Goal: Task Accomplishment & Management: Use online tool/utility

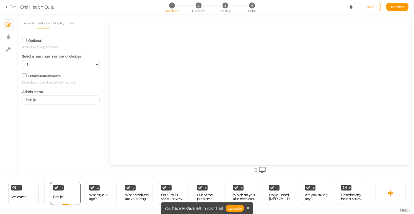
select select "1"
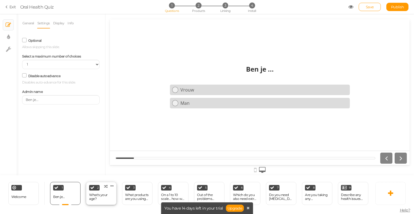
click at [97, 195] on div "What's your age?" at bounding box center [101, 197] width 24 height 8
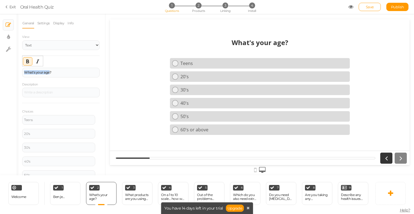
drag, startPoint x: 23, startPoint y: 70, endPoint x: 13, endPoint y: 70, distance: 10.0
click at [13, 70] on div "× Slides × Display settings × Settings General Settings Display Info View Text …" at bounding box center [207, 95] width 414 height 162
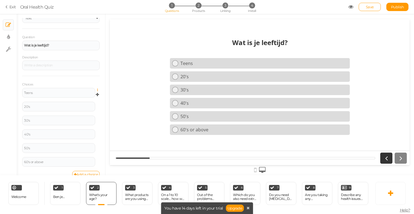
click at [98, 91] on icon at bounding box center [99, 90] width 4 height 3
click at [72, 103] on span "Delete" at bounding box center [73, 104] width 10 height 4
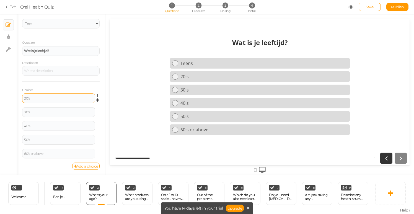
scroll to position [22, 0]
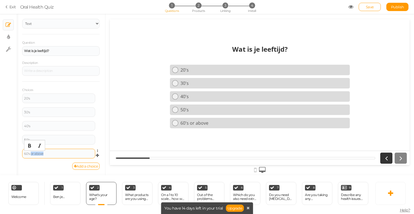
drag, startPoint x: 31, startPoint y: 154, endPoint x: 47, endPoint y: 154, distance: 16.1
click at [47, 154] on div "60's or above" at bounding box center [58, 153] width 69 height 3
click at [113, 185] on icon at bounding box center [111, 186] width 3 height 4
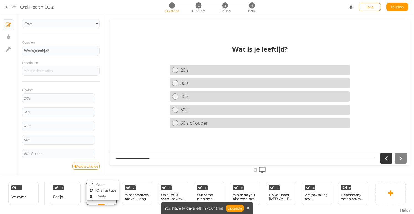
click at [110, 202] on div "2 What's your age? × Define the conditions to show this slide. Clone Change typ…" at bounding box center [101, 193] width 30 height 23
click at [60, 173] on div "General Settings Display Info View Text Images Slider Dropdown Question Wat is …" at bounding box center [61, 96] width 89 height 157
click at [94, 196] on div "What's your age?" at bounding box center [101, 197] width 24 height 8
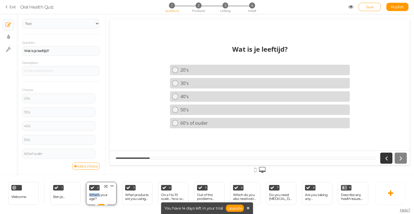
click at [99, 195] on div "What's your age?" at bounding box center [101, 197] width 24 height 8
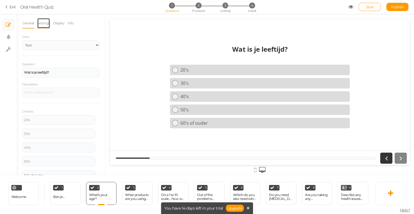
click at [46, 24] on link "Settings" at bounding box center [43, 23] width 13 height 11
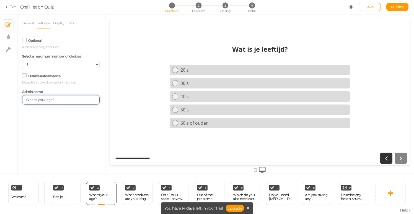
drag, startPoint x: 58, startPoint y: 100, endPoint x: 23, endPoint y: 97, distance: 34.8
click at [23, 97] on input "What's your age?" at bounding box center [60, 99] width 77 height 9
drag, startPoint x: 29, startPoint y: 100, endPoint x: 35, endPoint y: 99, distance: 6.3
click at [29, 100] on input "wat is je leeftijd?" at bounding box center [60, 99] width 77 height 9
type input "Wat is je leeftijd?"
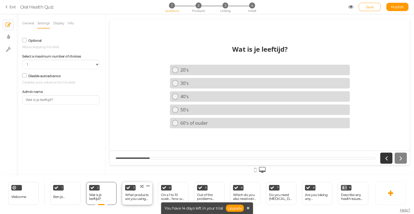
click at [138, 190] on div "3 What products are you using now? × Define the conditions to show this slide. …" at bounding box center [137, 193] width 30 height 23
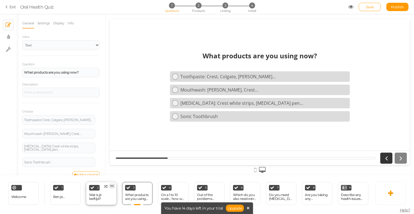
click at [112, 186] on icon at bounding box center [111, 186] width 3 height 4
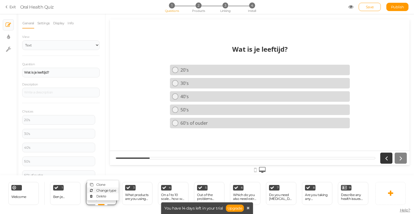
click at [104, 192] on link "Change type" at bounding box center [103, 191] width 32 height 6
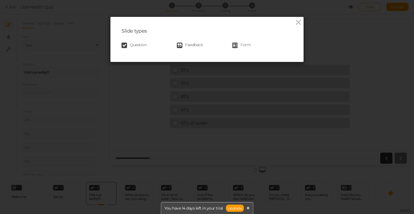
click at [140, 46] on span "Question" at bounding box center [138, 46] width 17 height 6
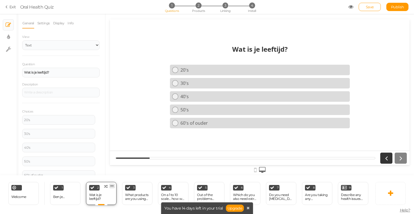
click at [113, 186] on icon at bounding box center [111, 186] width 3 height 4
click at [105, 185] on span "Clone" at bounding box center [100, 185] width 9 height 4
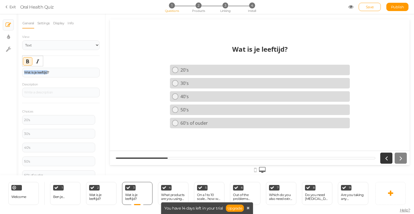
drag, startPoint x: 42, startPoint y: 71, endPoint x: 13, endPoint y: 67, distance: 29.6
click at [13, 67] on div "× Slides × Display settings × Settings General Settings Display Info View Text …" at bounding box center [207, 95] width 414 height 162
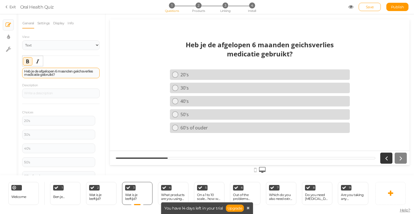
click at [78, 72] on strong "Heb je de afgelopen 6 maanden geichsverlies medicatie gebruikt?" at bounding box center [58, 72] width 69 height 7
click at [35, 74] on strong "Heb je de afgelopen 6 maanden gewichsverlies medicatie gebruikt?" at bounding box center [60, 72] width 72 height 7
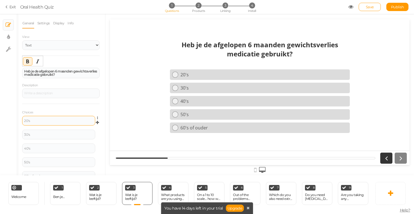
click at [40, 120] on div "20's" at bounding box center [58, 120] width 69 height 3
drag, startPoint x: 34, startPoint y: 134, endPoint x: 24, endPoint y: 133, distance: 10.6
click at [24, 133] on div "30's" at bounding box center [58, 134] width 69 height 3
click at [98, 131] on icon at bounding box center [99, 131] width 4 height 3
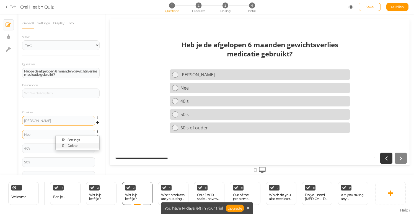
click at [80, 145] on link "Delete" at bounding box center [78, 146] width 44 height 6
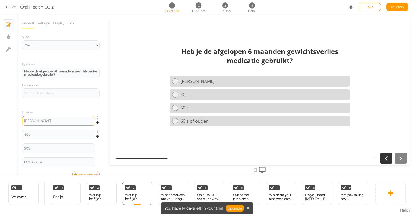
click at [97, 133] on icon at bounding box center [99, 131] width 4 height 3
click at [76, 146] on span "Delete" at bounding box center [73, 146] width 10 height 4
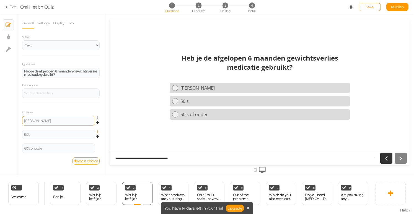
click at [98, 131] on icon at bounding box center [99, 131] width 4 height 3
click at [80, 146] on link "Delete" at bounding box center [78, 146] width 44 height 6
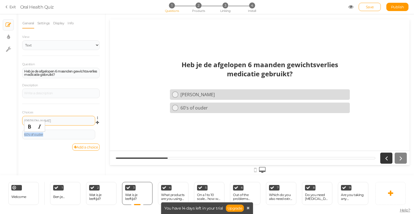
drag, startPoint x: 51, startPoint y: 135, endPoint x: 15, endPoint y: 132, distance: 35.8
click at [15, 132] on div "× Slides × Display settings × Settings General Settings Display Info View Text …" at bounding box center [207, 95] width 414 height 162
click at [168, 189] on div "4" at bounding box center [166, 188] width 11 height 6
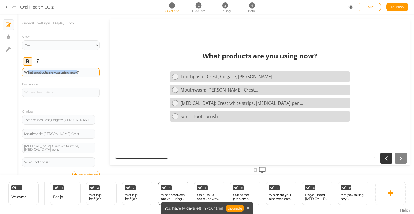
drag, startPoint x: 40, startPoint y: 72, endPoint x: 77, endPoint y: 72, distance: 37.1
click at [77, 72] on strong "What products are you using now?" at bounding box center [51, 72] width 55 height 4
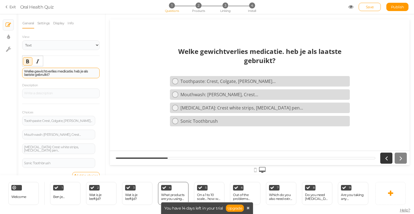
click at [75, 72] on strong "W elke gewichtverlies medicatie. heb je als laatste gebruikt ?" at bounding box center [56, 72] width 64 height 7
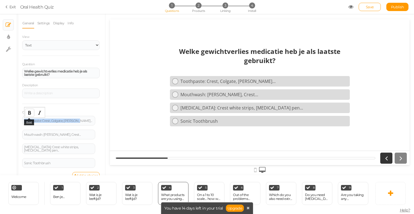
drag, startPoint x: 77, startPoint y: 121, endPoint x: 29, endPoint y: 117, distance: 48.4
click at [29, 117] on body "× Close A wider screen is needed to use the Pickzen builder Exit Oral Health Qu…" at bounding box center [207, 107] width 414 height 214
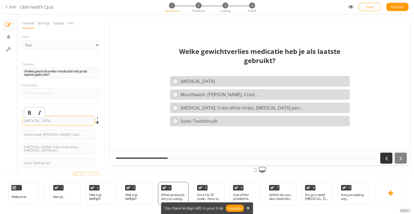
drag, startPoint x: 26, startPoint y: 120, endPoint x: 30, endPoint y: 118, distance: 4.3
click at [26, 120] on div "wegovy" at bounding box center [58, 120] width 69 height 3
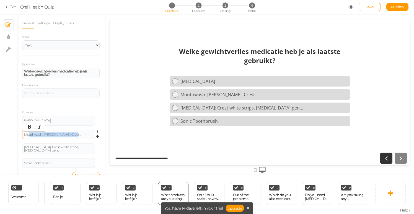
drag, startPoint x: 32, startPoint y: 132, endPoint x: 28, endPoint y: 132, distance: 3.6
click at [28, 133] on div "Mouthwash: Listerine, Crest..." at bounding box center [58, 134] width 69 height 3
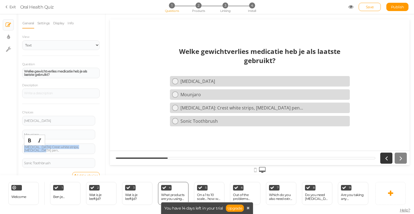
drag, startPoint x: 25, startPoint y: 149, endPoint x: 104, endPoint y: 151, distance: 78.9
click at [104, 151] on div "General Settings Display Info View Text Images Slider Dropdown Question W elke …" at bounding box center [61, 96] width 89 height 157
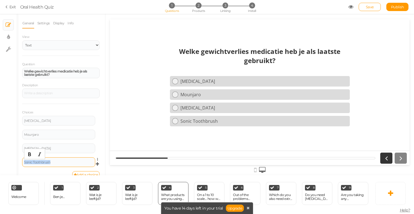
drag, startPoint x: 51, startPoint y: 163, endPoint x: 22, endPoint y: 161, distance: 28.8
click at [22, 161] on div "Sonic Toothbrush" at bounding box center [58, 162] width 73 height 10
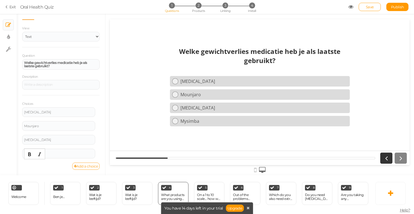
click at [75, 165] on link "Add a choice" at bounding box center [86, 166] width 28 height 7
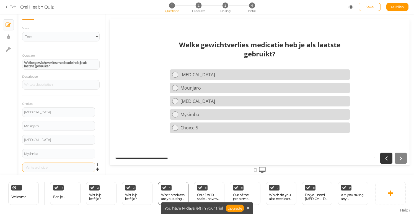
click at [48, 168] on div at bounding box center [58, 167] width 69 height 3
click at [37, 112] on div "Wegovy" at bounding box center [58, 112] width 69 height 3
click at [39, 125] on div "Mounjaro" at bounding box center [58, 126] width 69 height 3
click at [38, 139] on div "Saxenda" at bounding box center [58, 139] width 69 height 3
drag, startPoint x: 38, startPoint y: 153, endPoint x: 45, endPoint y: 151, distance: 7.2
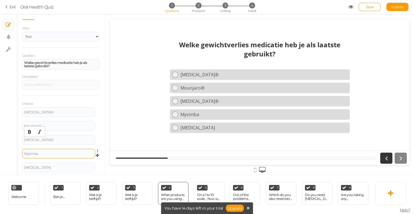
click at [38, 153] on div "Mysimba" at bounding box center [58, 153] width 69 height 3
click at [37, 167] on div "Xenical" at bounding box center [58, 167] width 69 height 3
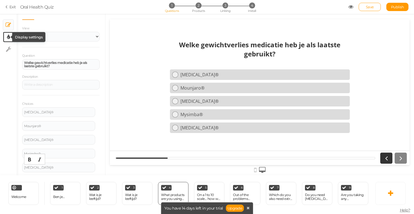
click at [9, 36] on icon at bounding box center [8, 37] width 3 height 6
select select "2"
select select "opensans"
select select "fade"
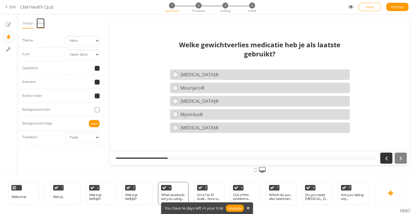
click at [41, 22] on link "Texts" at bounding box center [40, 23] width 9 height 11
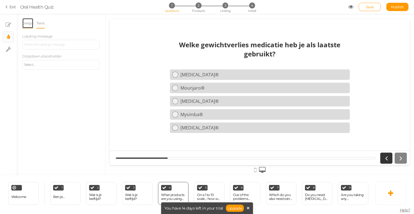
click at [27, 24] on link "Design" at bounding box center [27, 23] width 11 height 11
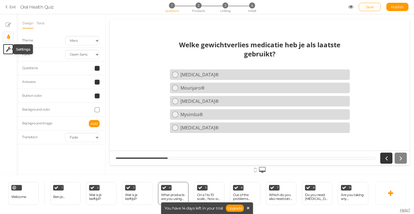
click at [10, 49] on icon at bounding box center [8, 49] width 5 height 6
select select "en"
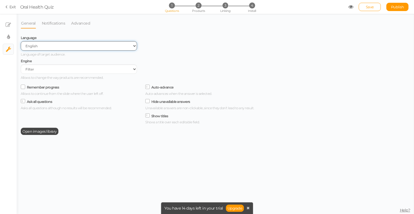
click at [135, 46] on select "Spanish English Portuguese" at bounding box center [79, 45] width 116 height 9
click at [21, 41] on select "Spanish English Portuguese" at bounding box center [79, 45] width 116 height 9
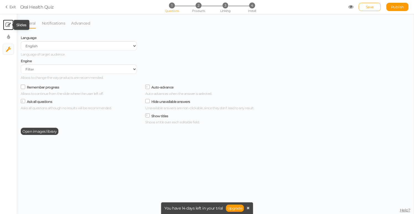
click at [8, 25] on icon at bounding box center [9, 25] width 6 height 6
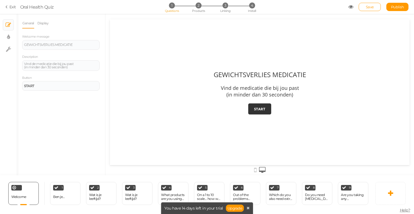
scroll to position [0, 0]
click at [136, 192] on div "Wat is je leeftijd?" at bounding box center [137, 197] width 24 height 10
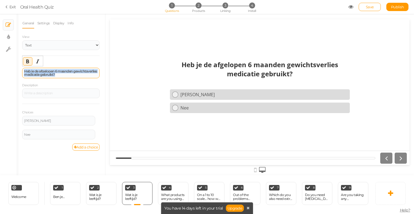
drag, startPoint x: 82, startPoint y: 76, endPoint x: 22, endPoint y: 71, distance: 60.2
click at [22, 71] on div "Heb je de afgelopen 6 maanden gewichtsverlies medicatie gebruikt?" at bounding box center [60, 73] width 77 height 11
copy strong "Heb je de afgelopen 6 maanden gewichtsverlies medicatie gebruikt?"
click at [44, 24] on link "Settings" at bounding box center [43, 23] width 13 height 11
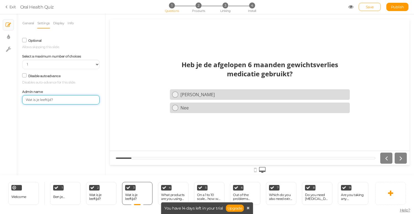
paste input "Heb je de afgelopen 6 maanden gewichtsverlies medicatie gebruikt"
drag, startPoint x: 39, startPoint y: 99, endPoint x: 4, endPoint y: 97, distance: 35.2
click at [4, 97] on div "× Slides × Display settings × Settings General Settings Display Info View Text …" at bounding box center [207, 95] width 414 height 162
type input "Heb je de afgelopen 6 maanden gewichtsverlies medicatie gebruikt?"
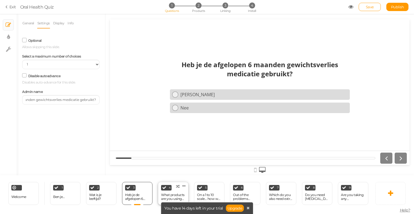
scroll to position [0, 0]
click at [174, 193] on div "What products are you using now?" at bounding box center [173, 197] width 24 height 8
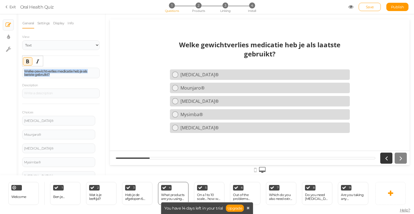
drag, startPoint x: 51, startPoint y: 75, endPoint x: 15, endPoint y: 71, distance: 36.5
click at [15, 71] on div "× Slides × Display settings × Settings General Settings Display Info View Text …" at bounding box center [207, 95] width 414 height 162
copy strong "Welke gewichtverlies medicatie heb je als laatste gebruikt?"
click at [46, 25] on link "Settings" at bounding box center [43, 23] width 13 height 11
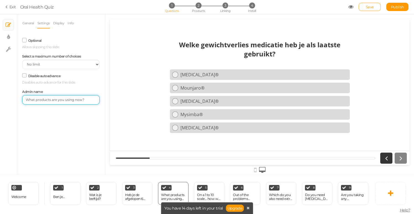
paste input "elke gewichtverlies medicatie heb je als laatste gebruikt"
drag, startPoint x: 85, startPoint y: 100, endPoint x: 23, endPoint y: 95, distance: 62.2
click at [23, 95] on div "Admin name Welke gewichtverlies medicatie heb je als laatste gebruikt?" at bounding box center [60, 96] width 77 height 17
type input "Welke gewichtverlies medicatie heb je als laatste gebruikt?"
click at [185, 187] on icon at bounding box center [183, 186] width 3 height 4
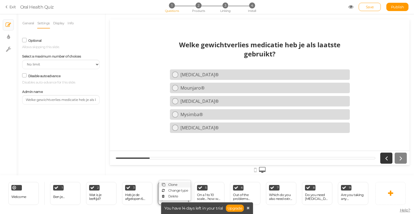
click at [173, 185] on span "Clone" at bounding box center [172, 185] width 9 height 4
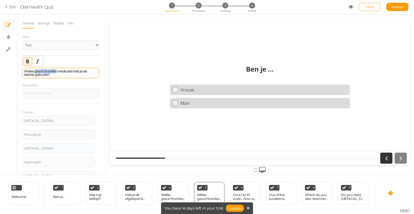
drag, startPoint x: 35, startPoint y: 71, endPoint x: 57, endPoint y: 71, distance: 21.9
click at [57, 71] on strong "Welke gewichtverlies medicatie heb je als laatste gebruikt?" at bounding box center [55, 72] width 63 height 7
drag, startPoint x: 45, startPoint y: 73, endPoint x: 48, endPoint y: 71, distance: 4.2
click at [45, 72] on strong "Welke dosis medicatie heb je als laatste gebruikt?" at bounding box center [61, 72] width 74 height 4
click at [66, 73] on strong "Welke dosis van Wegovy ® medicatie heb je als laatste gebruikt?" at bounding box center [60, 72] width 72 height 7
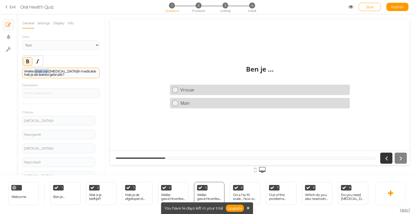
drag, startPoint x: 34, startPoint y: 71, endPoint x: 49, endPoint y: 71, distance: 14.9
click at [49, 71] on strong "Welke dosis van Wegovy ® medicatie heb je als laatste gebruikt?" at bounding box center [60, 72] width 72 height 7
drag, startPoint x: 51, startPoint y: 72, endPoint x: 67, endPoint y: 70, distance: 16.2
click at [67, 71] on strong "Welke Wegovy ® medicatie heb je als laatste gebruikt?" at bounding box center [59, 72] width 71 height 7
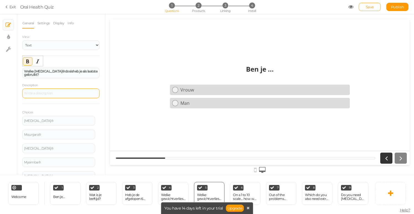
click at [50, 95] on div at bounding box center [60, 94] width 77 height 10
click at [61, 113] on div "Choices Wegovy® Settings Delete Mounjaro® Settings Delete Saxenda® Settings Del…" at bounding box center [60, 144] width 77 height 81
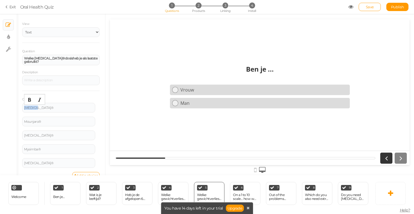
drag, startPoint x: 44, startPoint y: 108, endPoint x: 10, endPoint y: 105, distance: 34.2
click at [10, 105] on div "× Slides × Display settings × Settings General Settings Display Info View Text …" at bounding box center [207, 95] width 414 height 162
drag, startPoint x: 46, startPoint y: 121, endPoint x: 20, endPoint y: 120, distance: 26.3
click at [20, 120] on div "General Settings Display Info View Text Images Slider Dropdown Question Welke W…" at bounding box center [61, 96] width 89 height 157
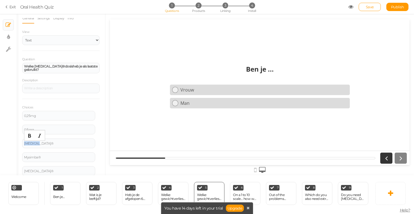
drag, startPoint x: 44, startPoint y: 144, endPoint x: 19, endPoint y: 144, distance: 25.5
click at [19, 144] on div "General Settings Display Info View Text Images Slider Dropdown Question Welke W…" at bounding box center [61, 96] width 89 height 157
drag, startPoint x: 44, startPoint y: 158, endPoint x: 23, endPoint y: 157, distance: 20.8
click at [21, 157] on div "General Settings Display Info View Text Images Slider Dropdown Question Welke W…" at bounding box center [61, 96] width 89 height 157
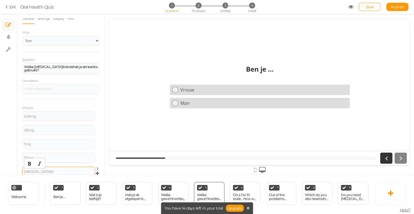
drag, startPoint x: 35, startPoint y: 173, endPoint x: 42, endPoint y: 172, distance: 6.8
click at [35, 173] on div "Xenical®" at bounding box center [58, 171] width 69 height 3
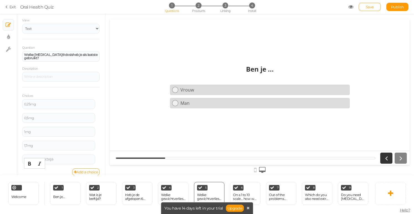
scroll to position [22, 0]
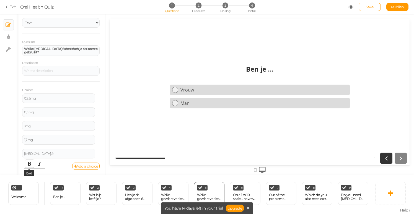
drag, startPoint x: 35, startPoint y: 172, endPoint x: 25, endPoint y: 165, distance: 12.6
click at [25, 165] on body "× Close A wider screen is needed to use the Pickzen builder Exit Oral Health Qu…" at bounding box center [207, 107] width 414 height 214
drag, startPoint x: 36, startPoint y: 152, endPoint x: 19, endPoint y: 151, distance: 17.7
click at [19, 151] on div "General Settings Display Info View Text Images Slider Dropdown Question Welke W…" at bounding box center [61, 96] width 89 height 157
drag, startPoint x: 40, startPoint y: 152, endPoint x: 24, endPoint y: 152, distance: 16.1
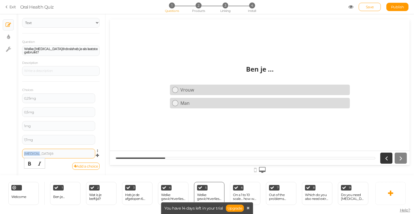
click at [24, 152] on div "Xenical®" at bounding box center [58, 153] width 69 height 3
click at [27, 164] on div "Add a choice" at bounding box center [60, 166] width 77 height 7
click at [195, 118] on div "Ben je ... Vrouw Man" at bounding box center [260, 92] width 180 height 64
click at [366, 7] on span "Save" at bounding box center [370, 7] width 8 height 4
click at [342, 23] on div at bounding box center [260, 92] width 300 height 146
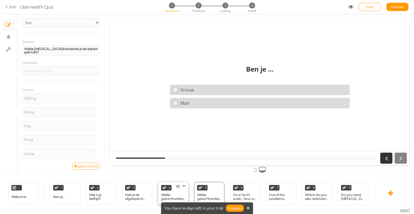
click at [174, 187] on div "4 Welke gewichtverlies medicatie heb je als laatste gebruikt? × Define the cond…" at bounding box center [173, 193] width 30 height 23
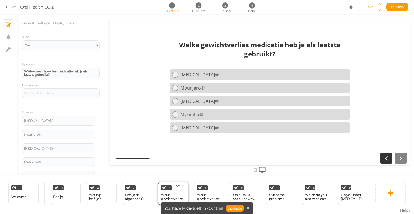
scroll to position [0, 0]
click at [203, 190] on div "5" at bounding box center [202, 188] width 11 height 6
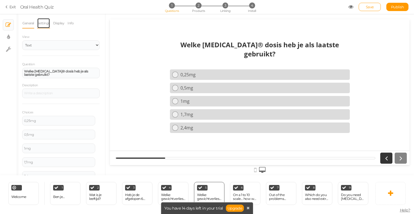
click at [45, 25] on link "Settings" at bounding box center [43, 23] width 13 height 11
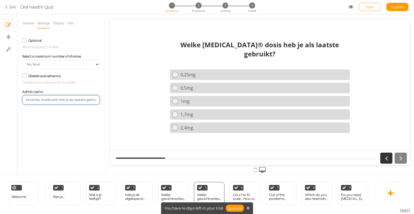
scroll to position [0, 28]
drag, startPoint x: 37, startPoint y: 100, endPoint x: 99, endPoint y: 100, distance: 61.2
click at [99, 100] on input "Welke gewichtverlies medicatie heb je als laatste gebruikt?" at bounding box center [60, 99] width 77 height 9
type input "Welke dosis Wegovy"
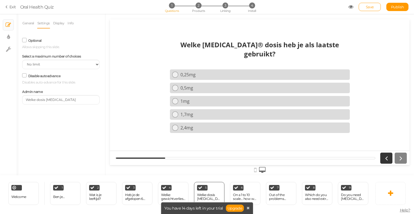
click at [205, 172] on div at bounding box center [260, 169] width 300 height 9
click at [365, 8] on link "Save" at bounding box center [370, 7] width 22 height 8
click at [396, 7] on span "Publish" at bounding box center [397, 7] width 13 height 4
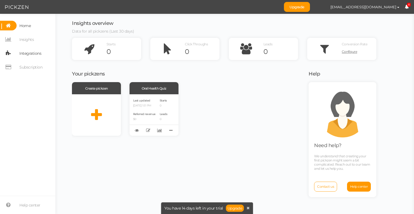
click at [35, 53] on span "Integrations" at bounding box center [30, 53] width 22 height 9
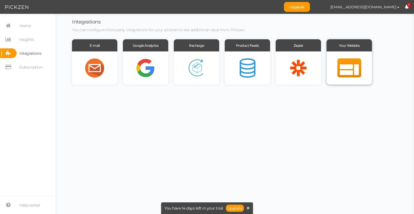
click at [346, 69] on div at bounding box center [349, 67] width 45 height 33
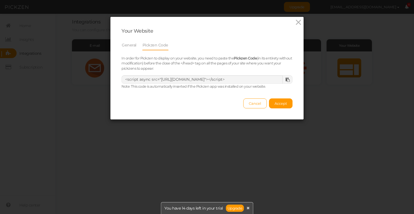
click at [290, 79] on div at bounding box center [287, 80] width 10 height 8
click at [282, 105] on span "Accept" at bounding box center [281, 103] width 12 height 4
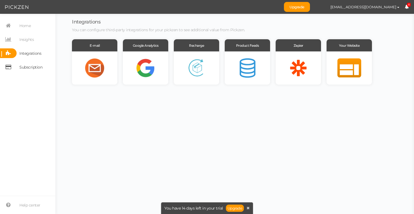
click at [33, 69] on span "Subscription" at bounding box center [30, 67] width 23 height 9
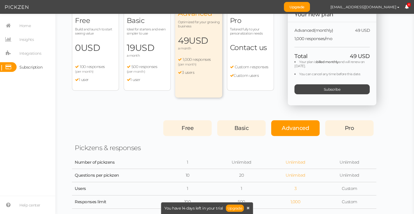
scroll to position [33, 0]
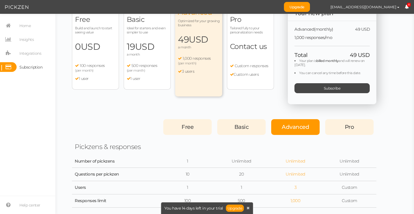
click at [190, 125] on span "Free" at bounding box center [188, 127] width 12 height 7
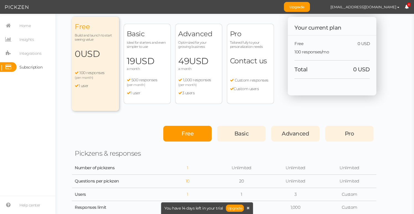
scroll to position [0, 0]
